Goal: Navigation & Orientation: Find specific page/section

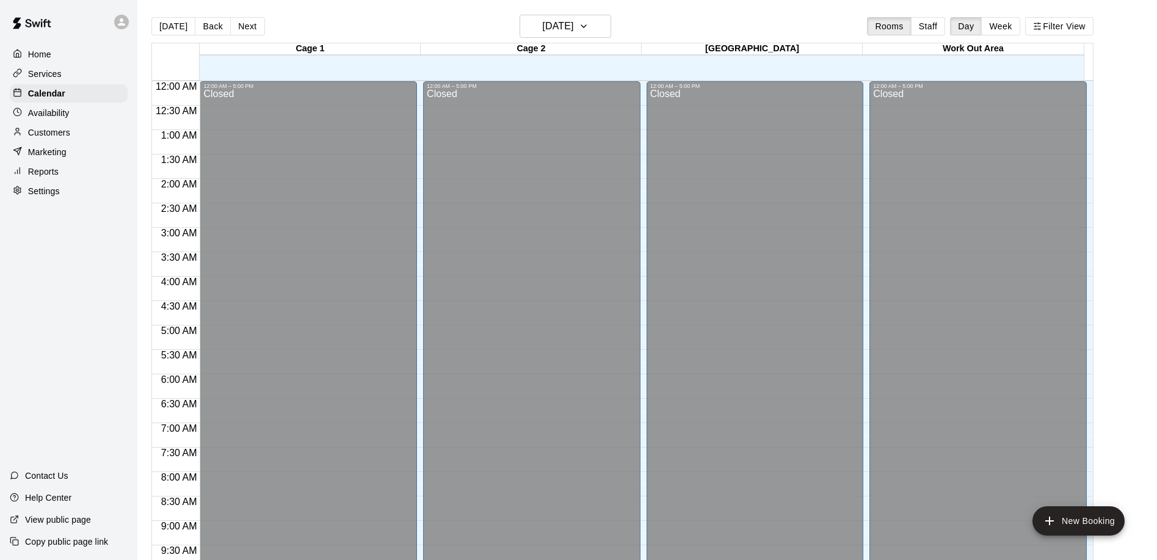
scroll to position [643, 0]
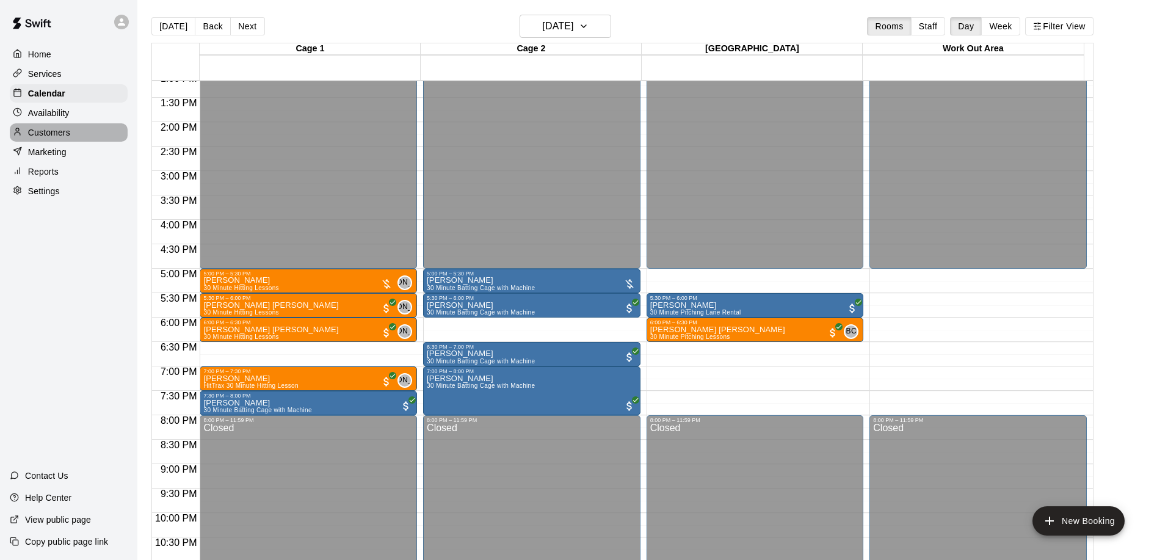
click at [60, 139] on p "Customers" at bounding box center [49, 132] width 42 height 12
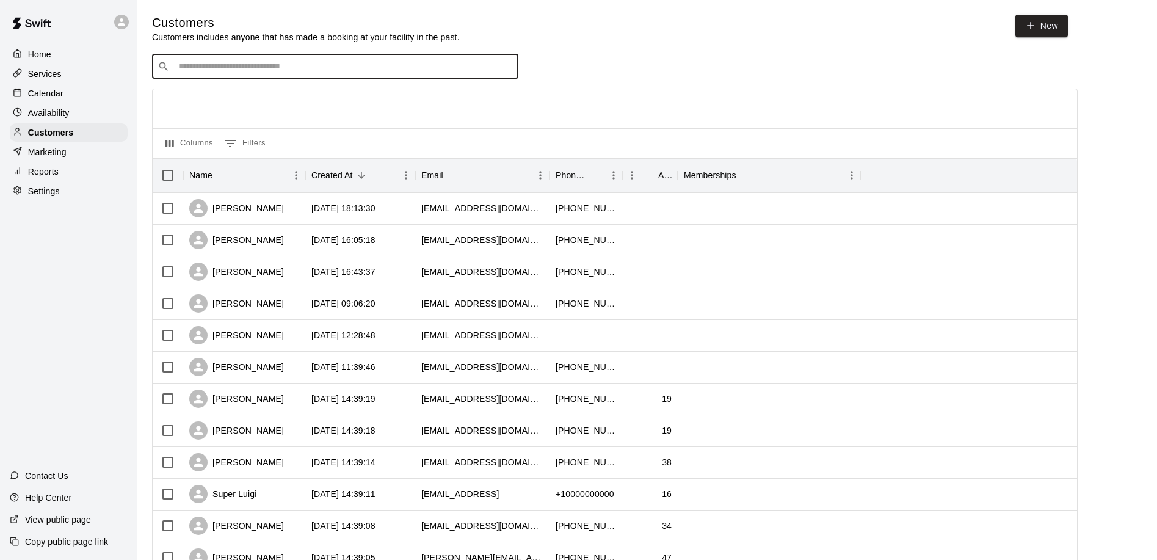
click at [231, 71] on input "Search customers by name or email" at bounding box center [344, 66] width 338 height 12
type input "****"
click at [263, 68] on input "****" at bounding box center [335, 66] width 320 height 12
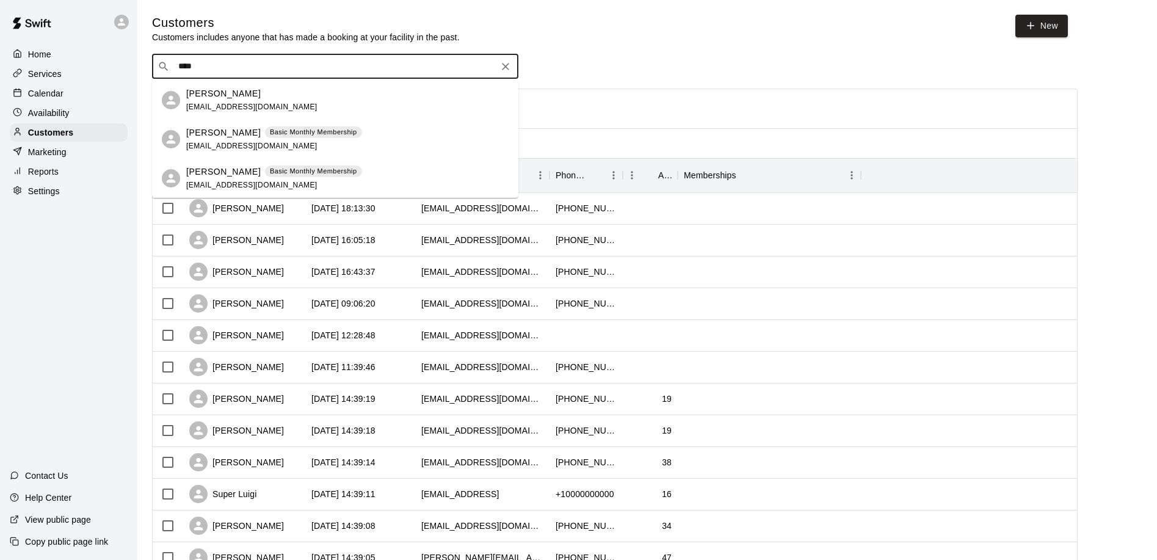
click at [195, 129] on p "[PERSON_NAME]" at bounding box center [223, 132] width 74 height 13
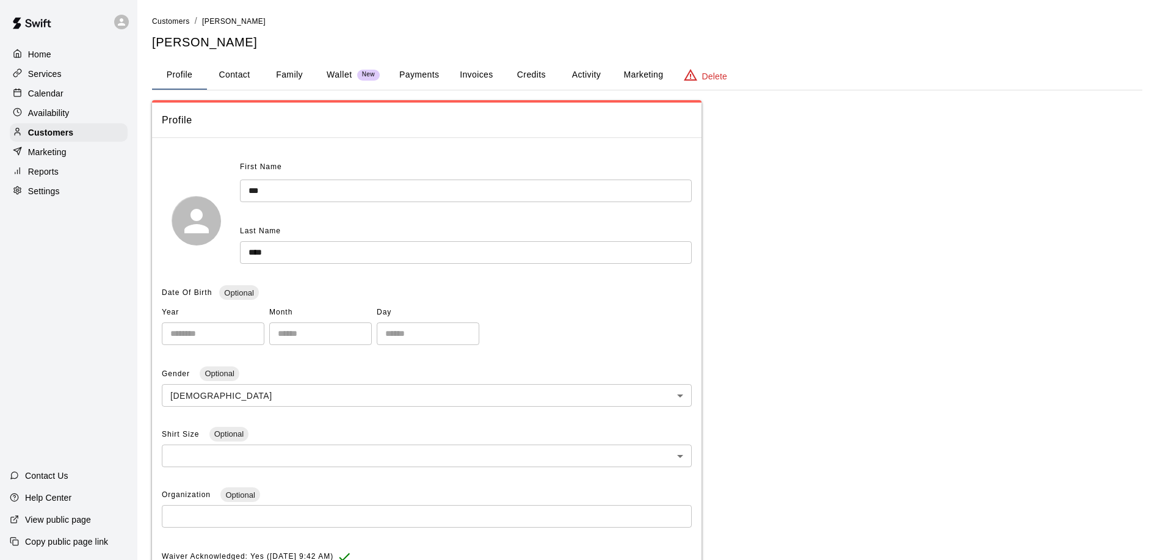
click at [583, 76] on button "Activity" at bounding box center [586, 74] width 55 height 29
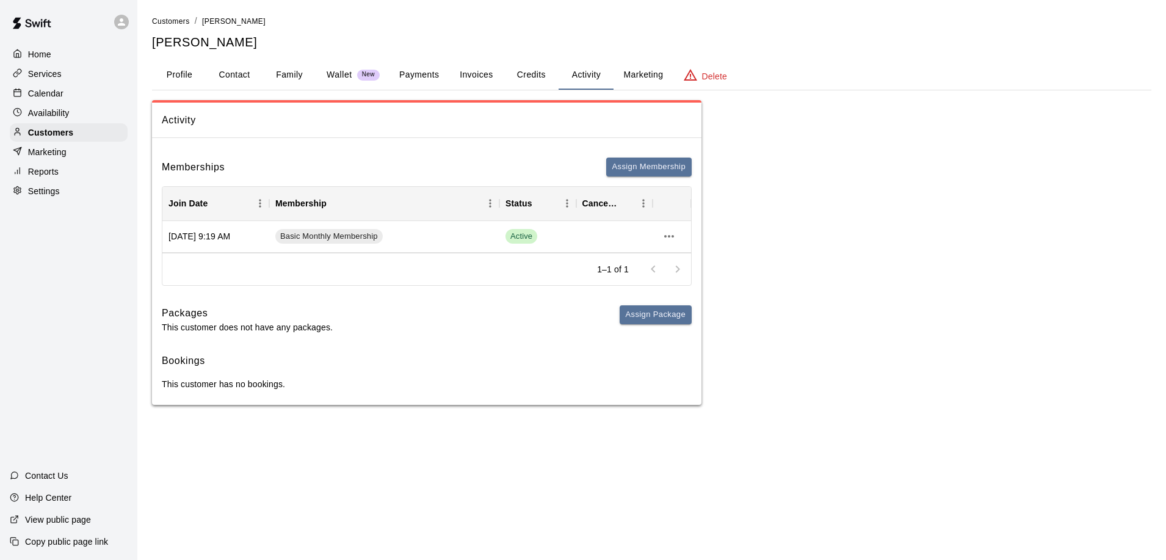
click at [180, 28] on div "Customers / [PERSON_NAME] [PERSON_NAME]" at bounding box center [652, 33] width 1000 height 36
click at [177, 26] on link "Customers" at bounding box center [171, 21] width 38 height 10
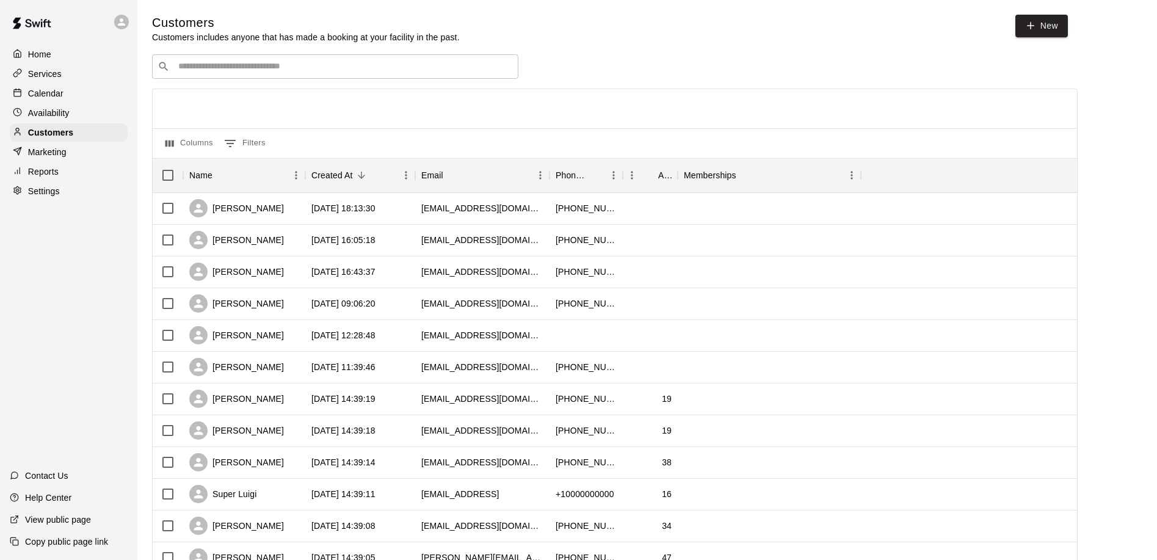
click at [228, 63] on input "Search customers by name or email" at bounding box center [344, 66] width 338 height 12
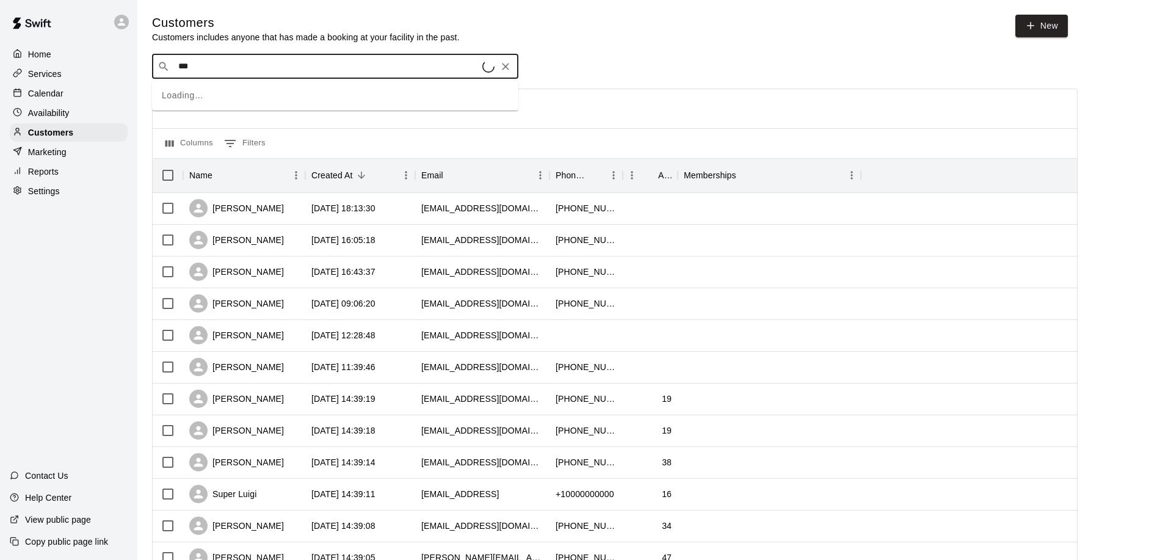
type input "****"
click at [204, 93] on p "[PERSON_NAME]" at bounding box center [223, 93] width 74 height 13
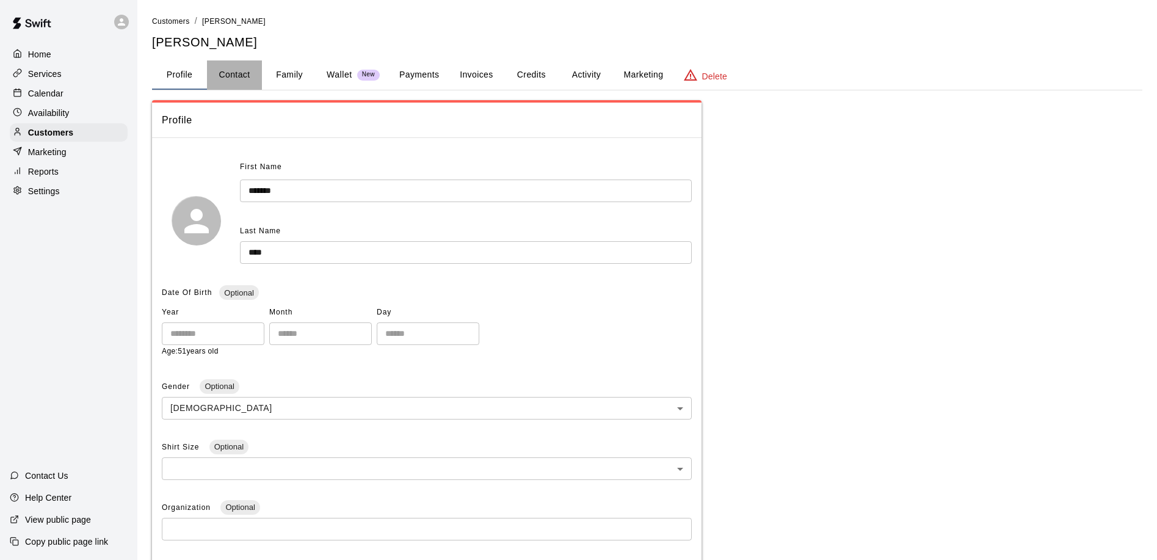
click at [236, 78] on button "Contact" at bounding box center [234, 74] width 55 height 29
select select "**"
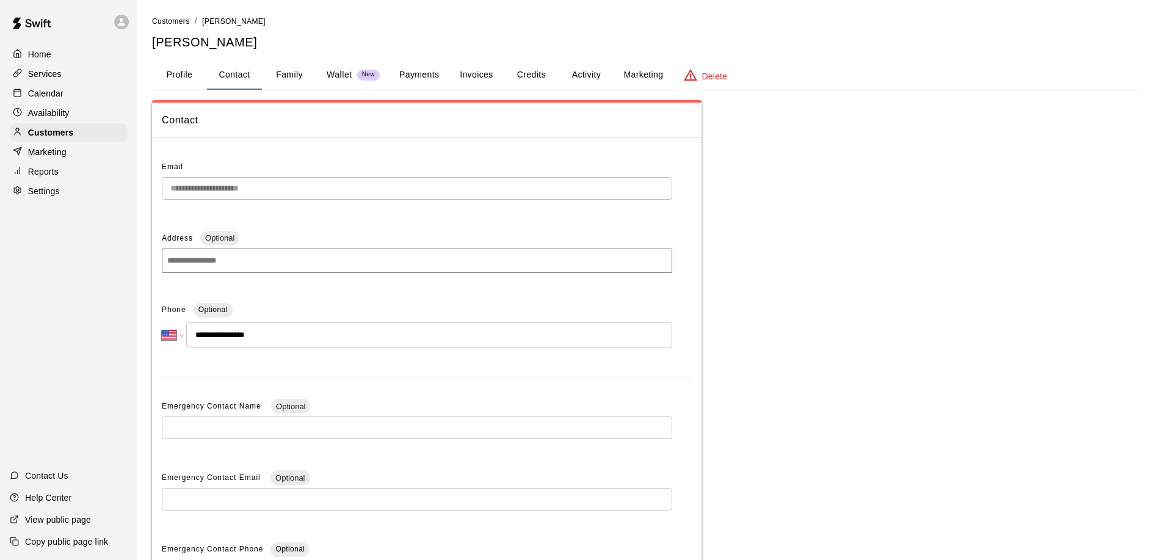
click at [824, 234] on div "**********" at bounding box center [647, 386] width 990 height 573
click at [56, 96] on p "Calendar" at bounding box center [45, 93] width 35 height 12
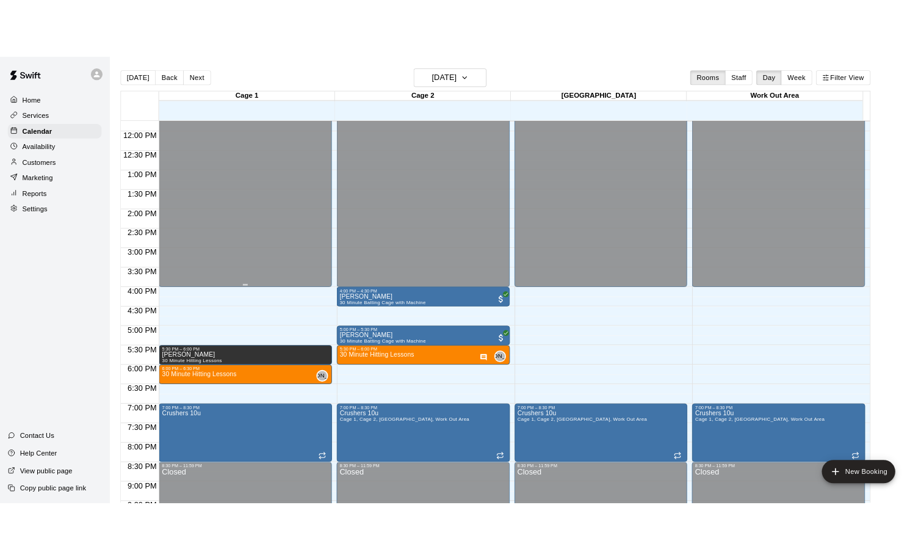
scroll to position [575, 0]
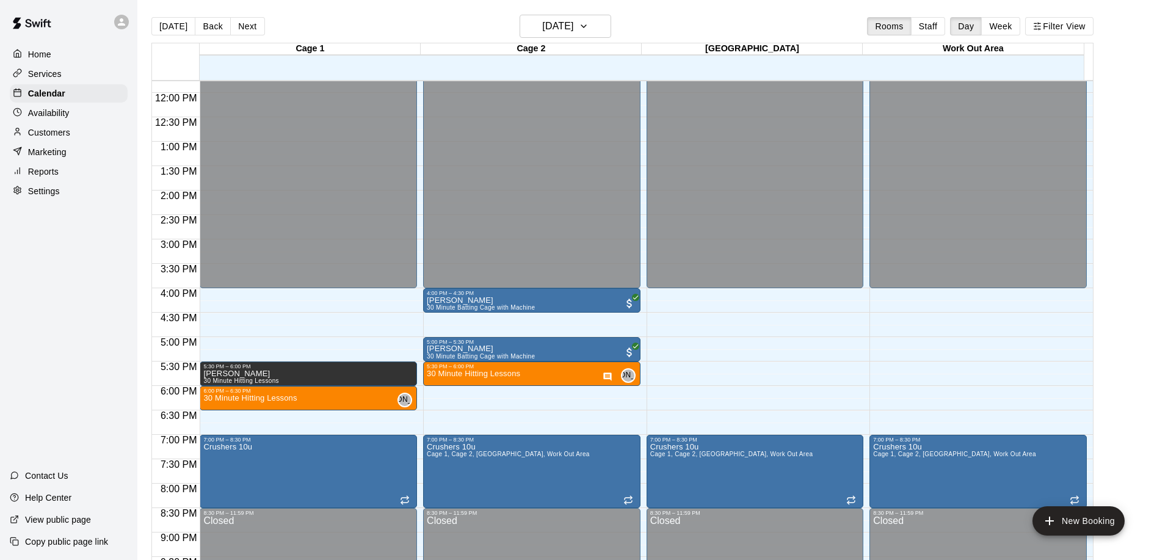
click at [53, 133] on p "Customers" at bounding box center [49, 132] width 42 height 12
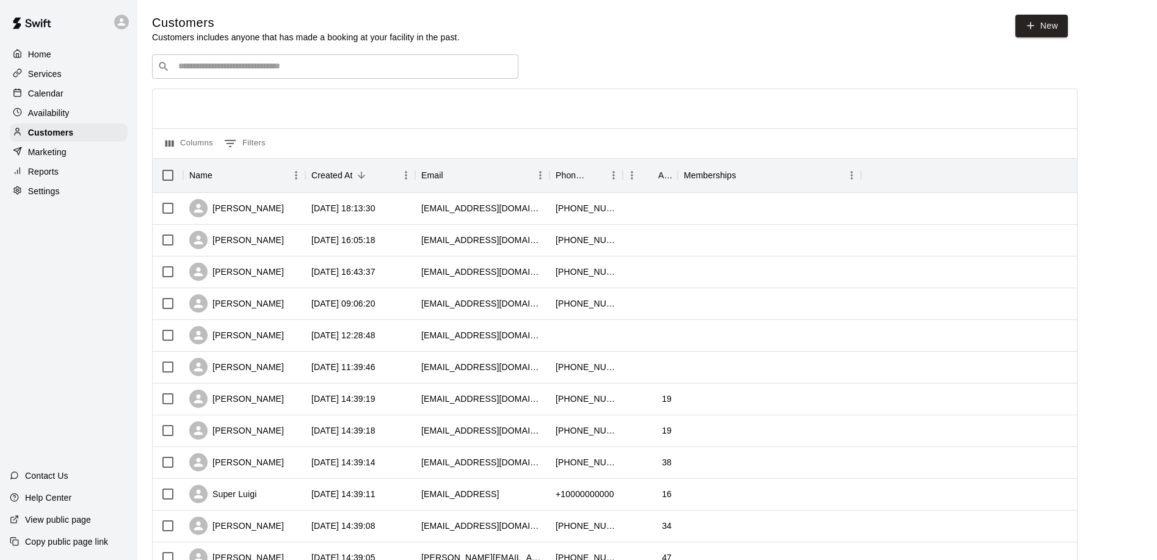
click at [196, 65] on input "Search customers by name or email" at bounding box center [344, 66] width 338 height 12
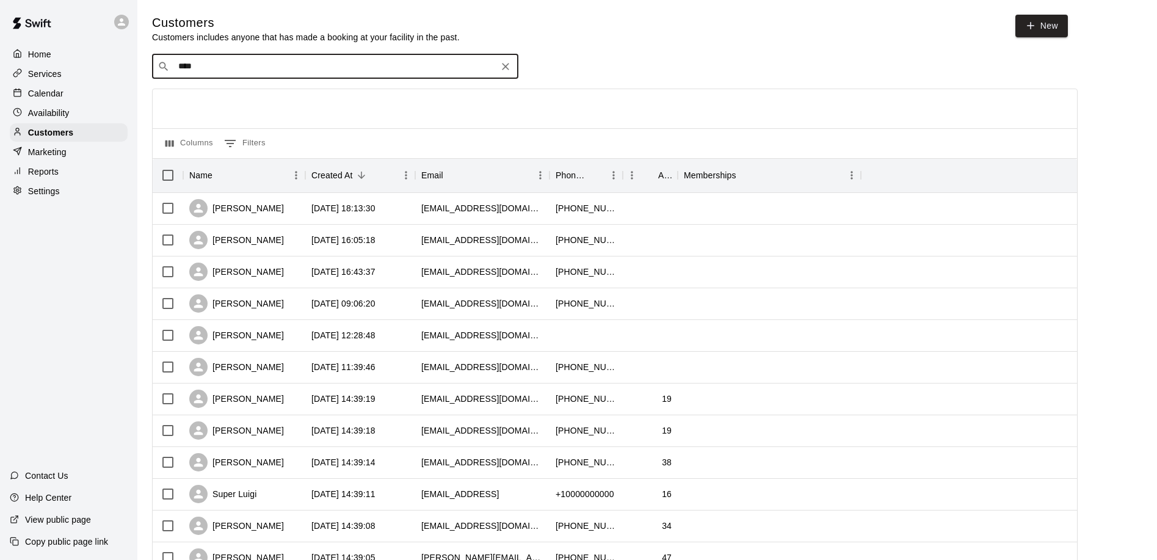
type input "****"
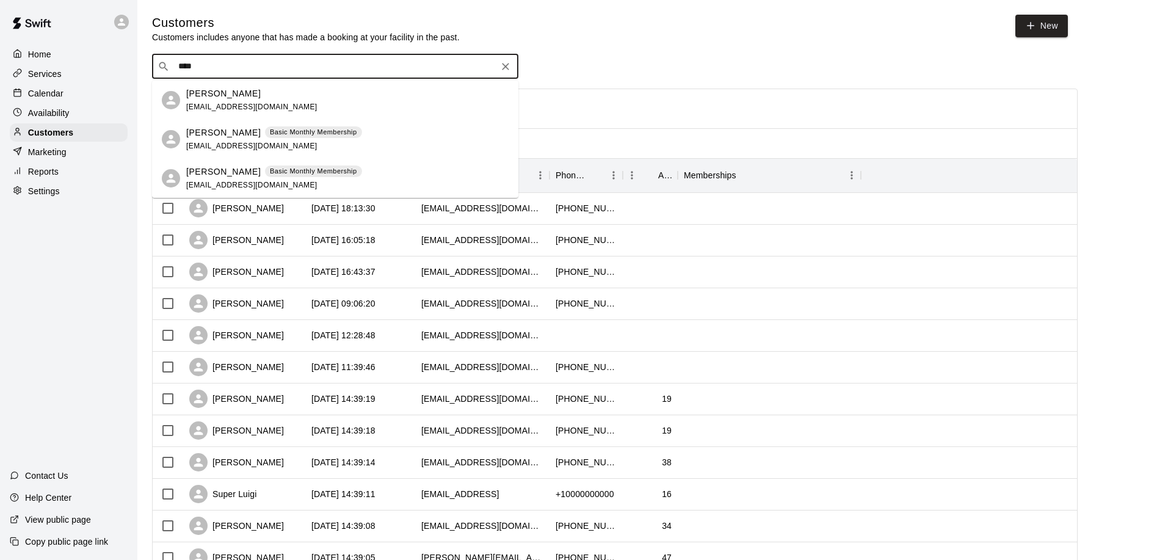
click at [209, 134] on p "[PERSON_NAME]" at bounding box center [223, 132] width 74 height 13
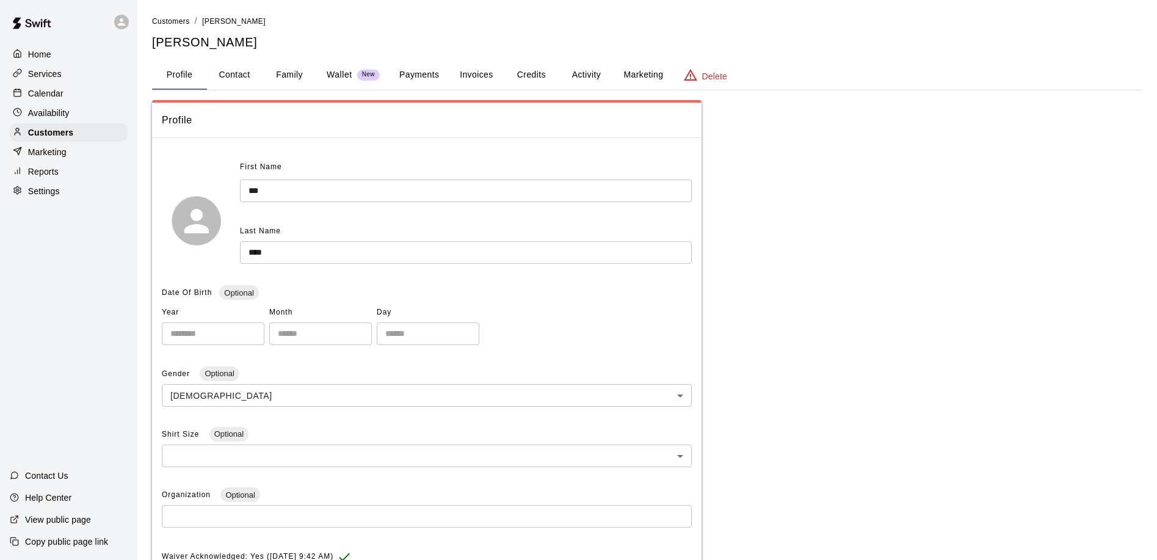
click at [415, 68] on button "Payments" at bounding box center [419, 74] width 59 height 29
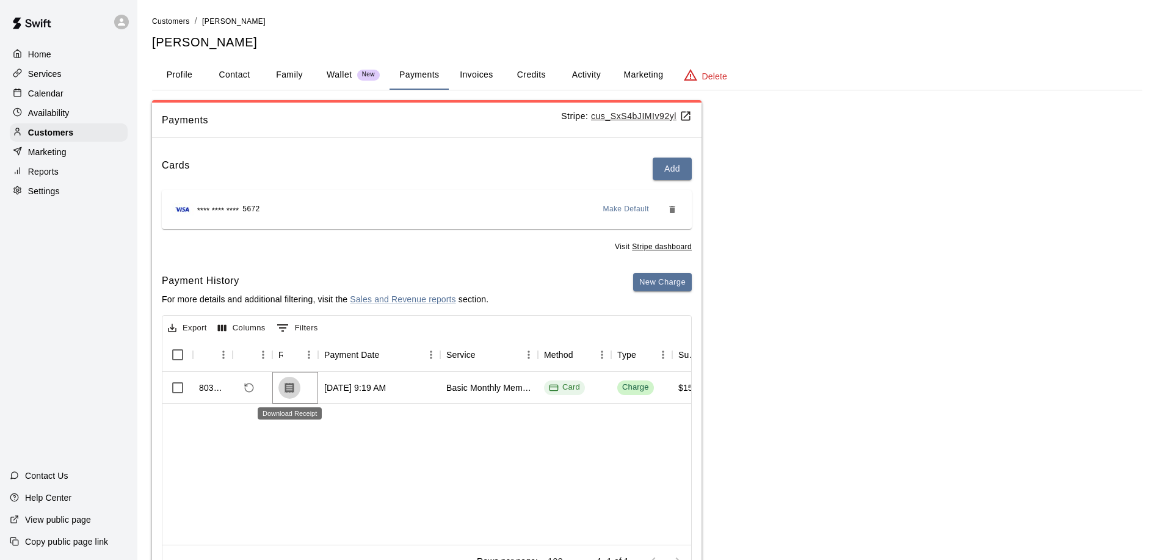
click at [287, 390] on icon "Download Receipt" at bounding box center [289, 388] width 12 height 12
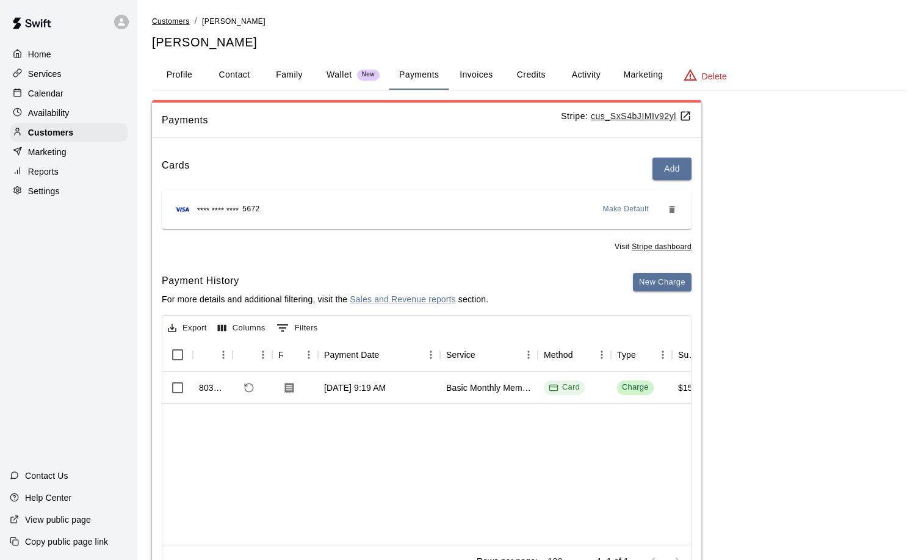
click at [174, 18] on span "Customers" at bounding box center [171, 21] width 38 height 9
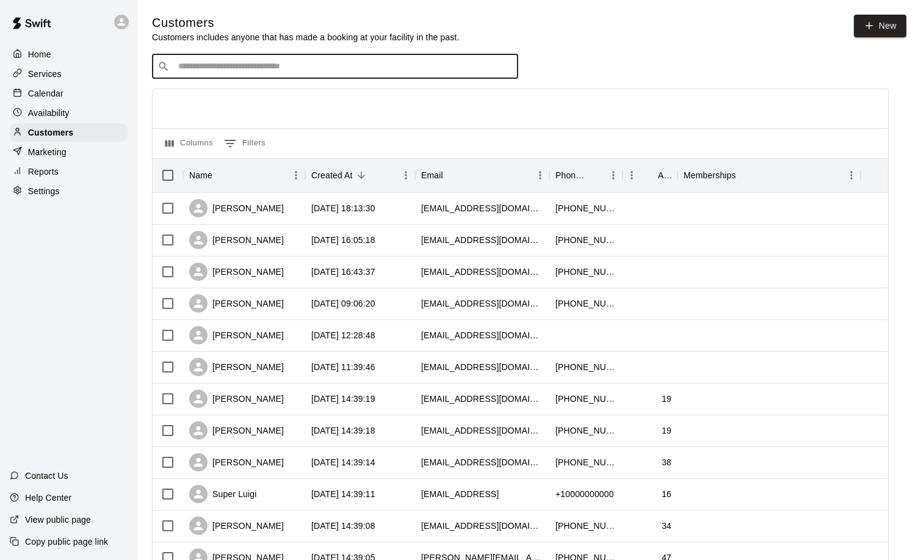
click at [206, 65] on input "Search customers by name or email" at bounding box center [344, 66] width 338 height 12
type input "***"
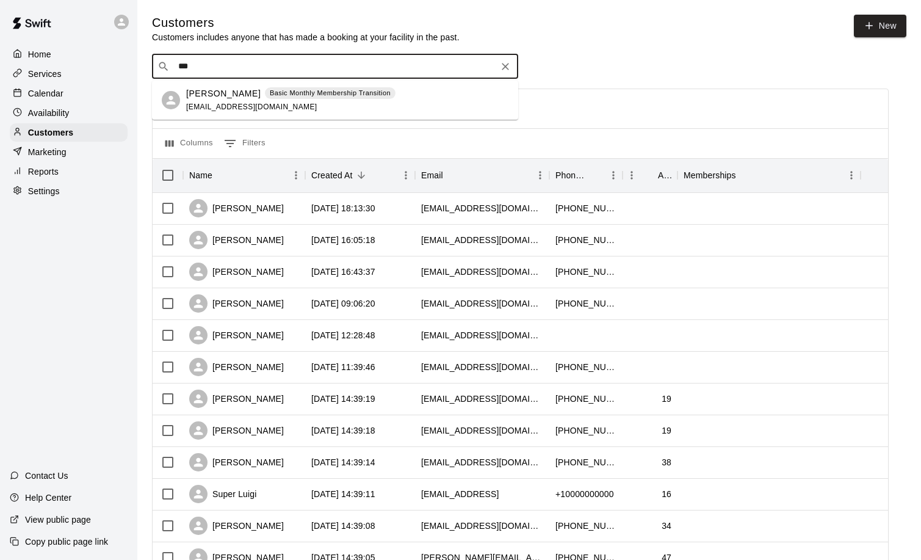
click at [227, 92] on p "[PERSON_NAME]" at bounding box center [223, 93] width 74 height 13
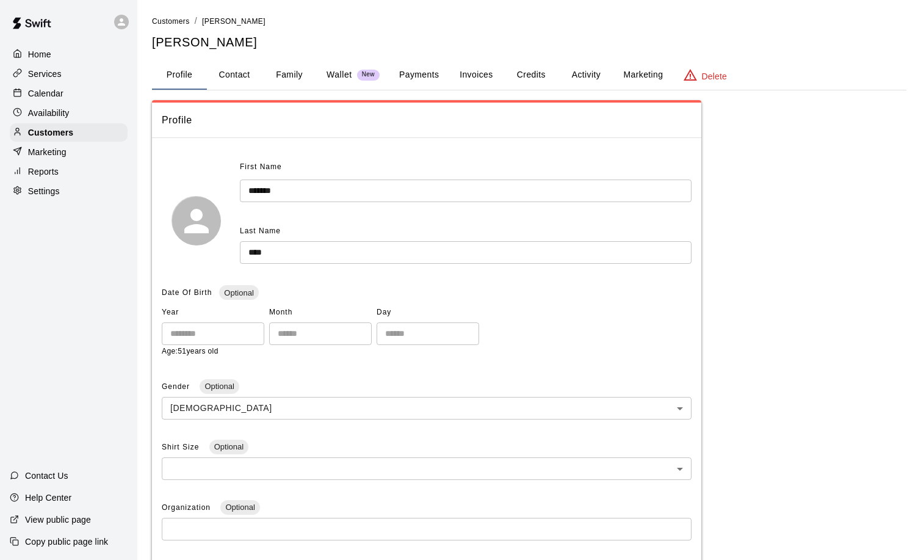
click at [292, 71] on button "Family" at bounding box center [289, 74] width 55 height 29
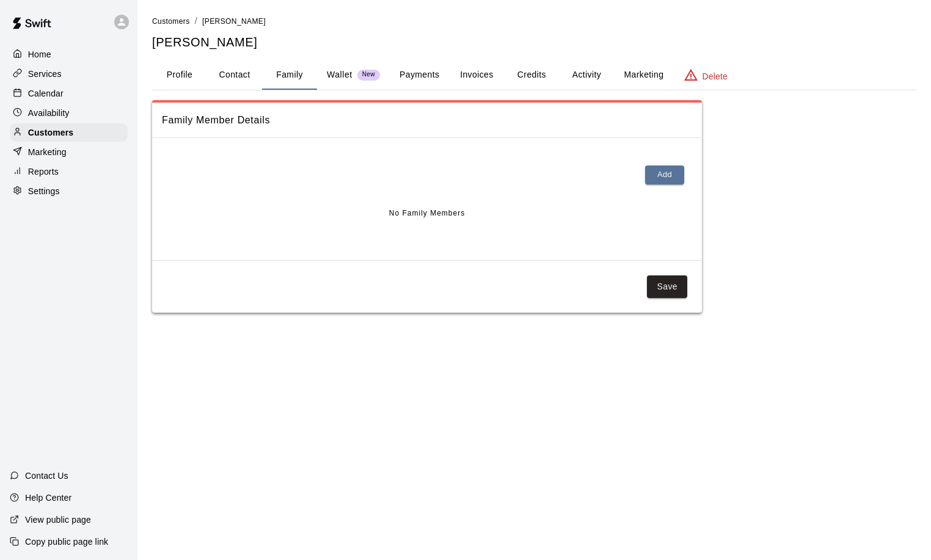
click at [416, 73] on button "Payments" at bounding box center [419, 74] width 59 height 29
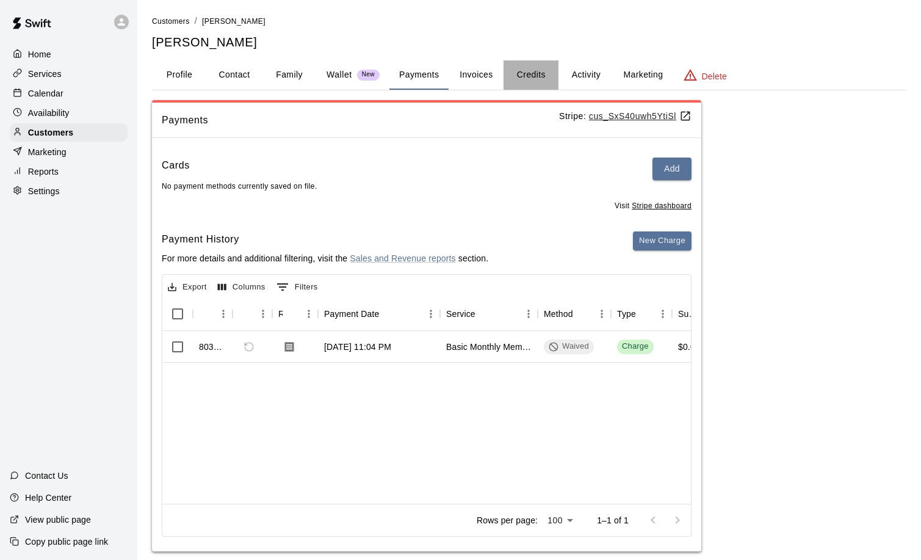
click at [529, 74] on button "Credits" at bounding box center [531, 74] width 55 height 29
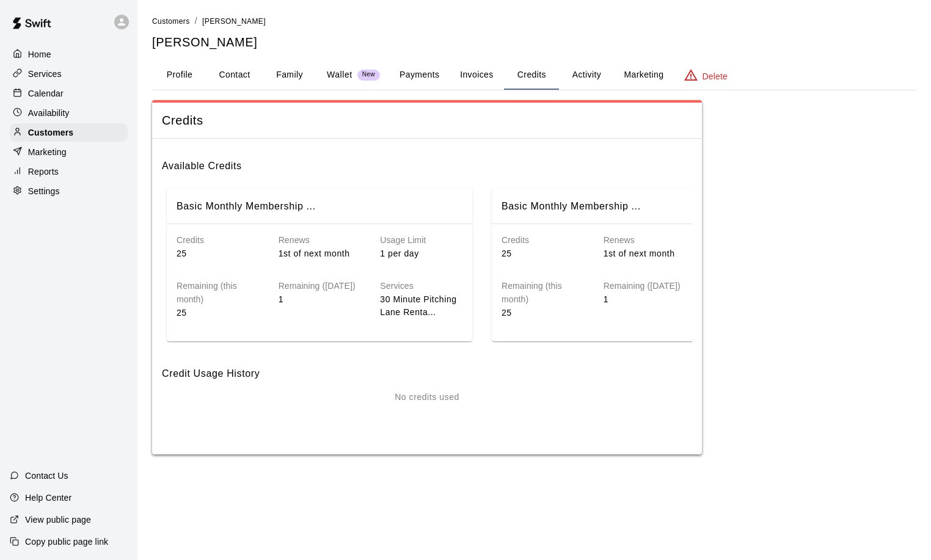
click at [77, 150] on div "Marketing" at bounding box center [69, 152] width 118 height 18
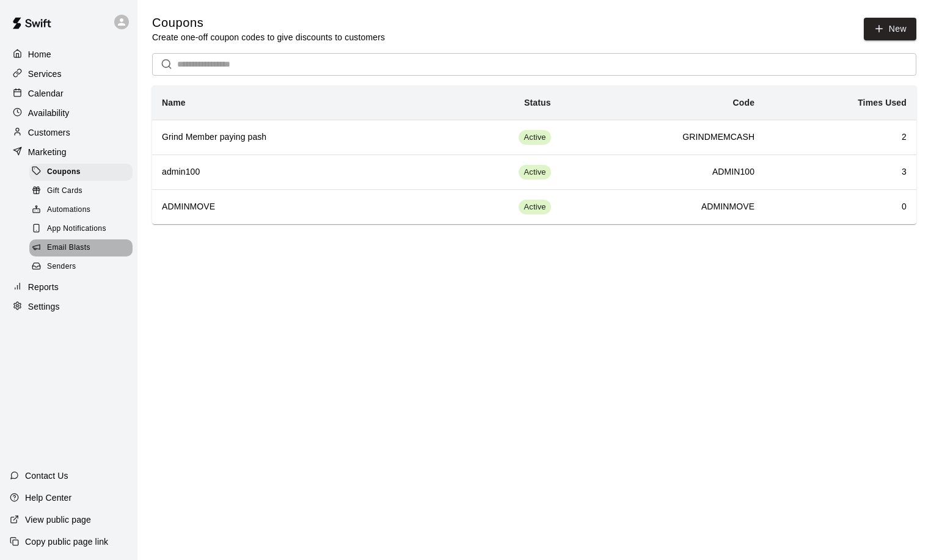
click at [76, 253] on span "Email Blasts" at bounding box center [68, 248] width 43 height 12
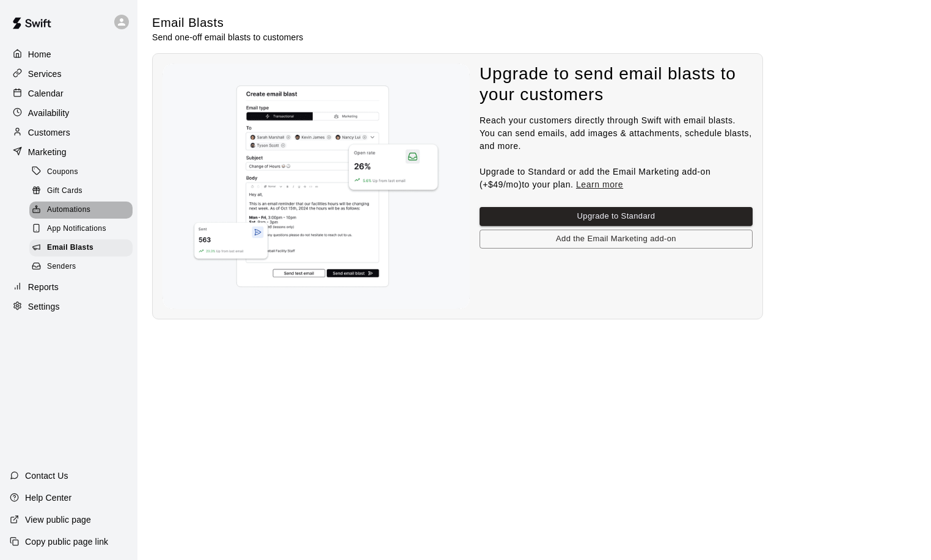
click at [64, 216] on span "Automations" at bounding box center [68, 210] width 43 height 12
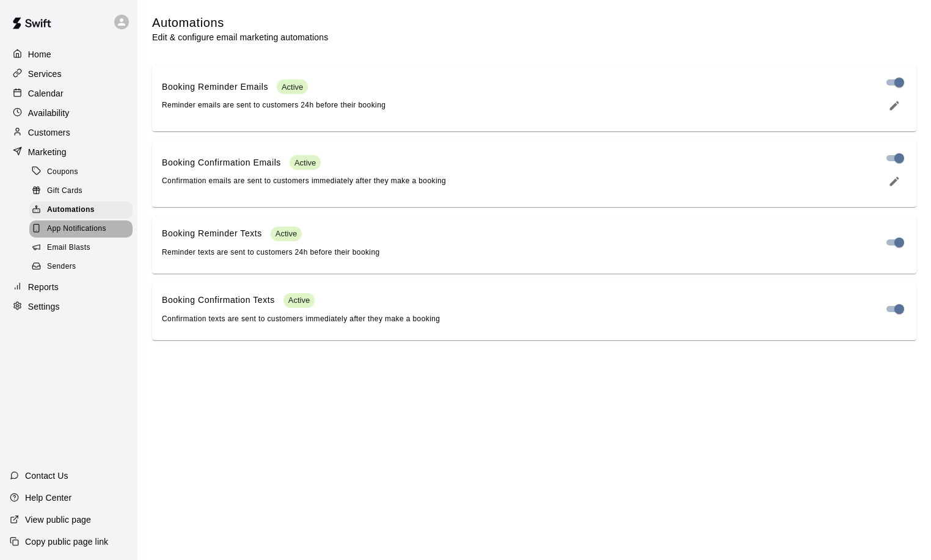
click at [90, 235] on span "App Notifications" at bounding box center [76, 229] width 59 height 12
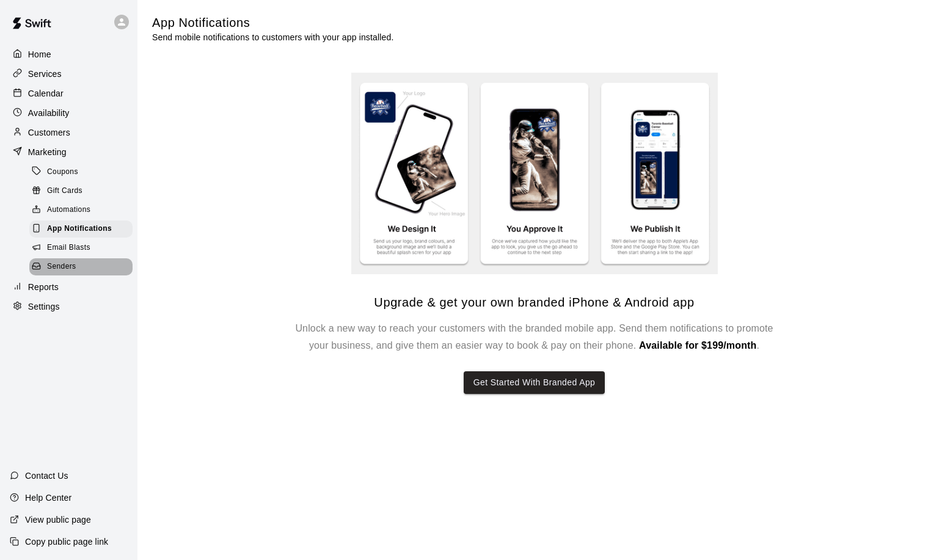
click at [68, 273] on span "Senders" at bounding box center [61, 267] width 29 height 12
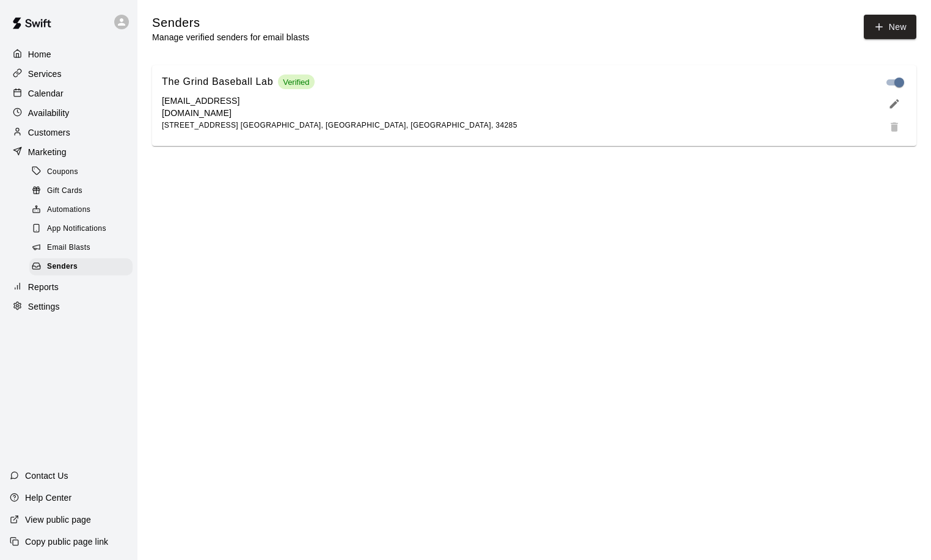
click at [65, 254] on span "Email Blasts" at bounding box center [68, 248] width 43 height 12
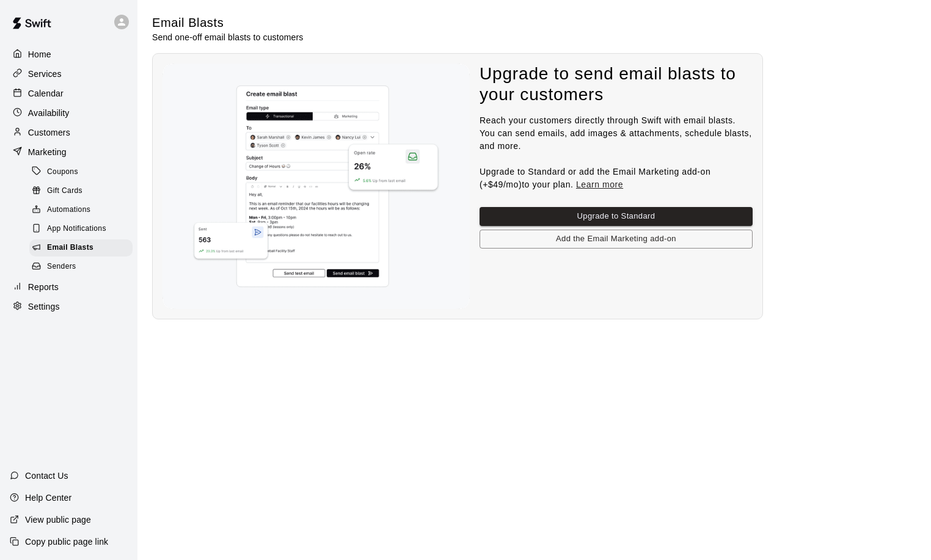
click at [70, 197] on span "Gift Cards" at bounding box center [64, 191] width 35 height 12
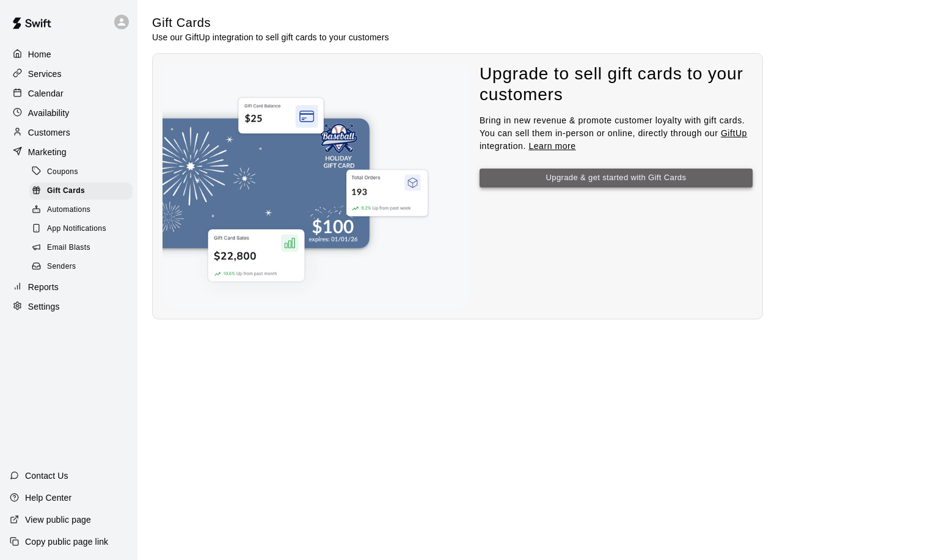
click at [586, 170] on button "Upgrade & get started with Gift Cards" at bounding box center [615, 178] width 273 height 19
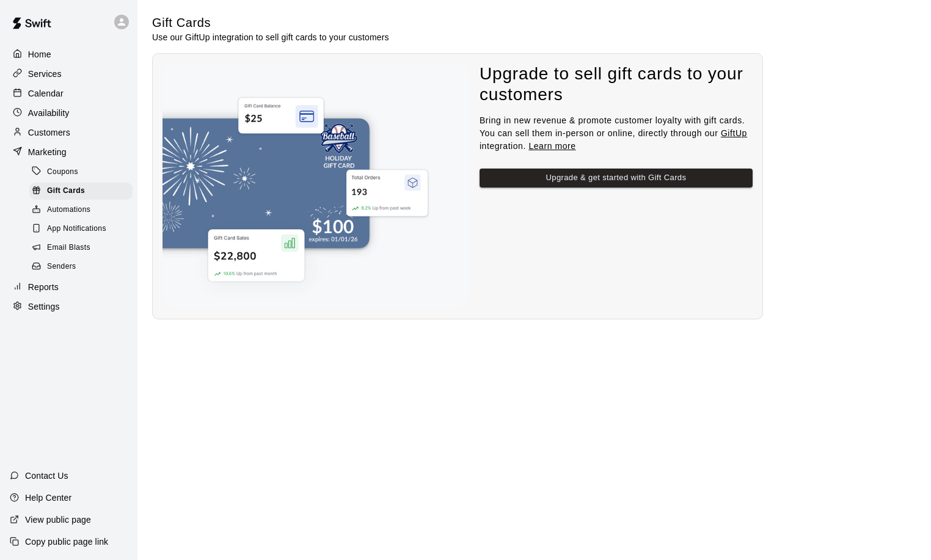
click at [560, 145] on link "Learn more" at bounding box center [551, 146] width 47 height 10
